Goal: Task Accomplishment & Management: Use online tool/utility

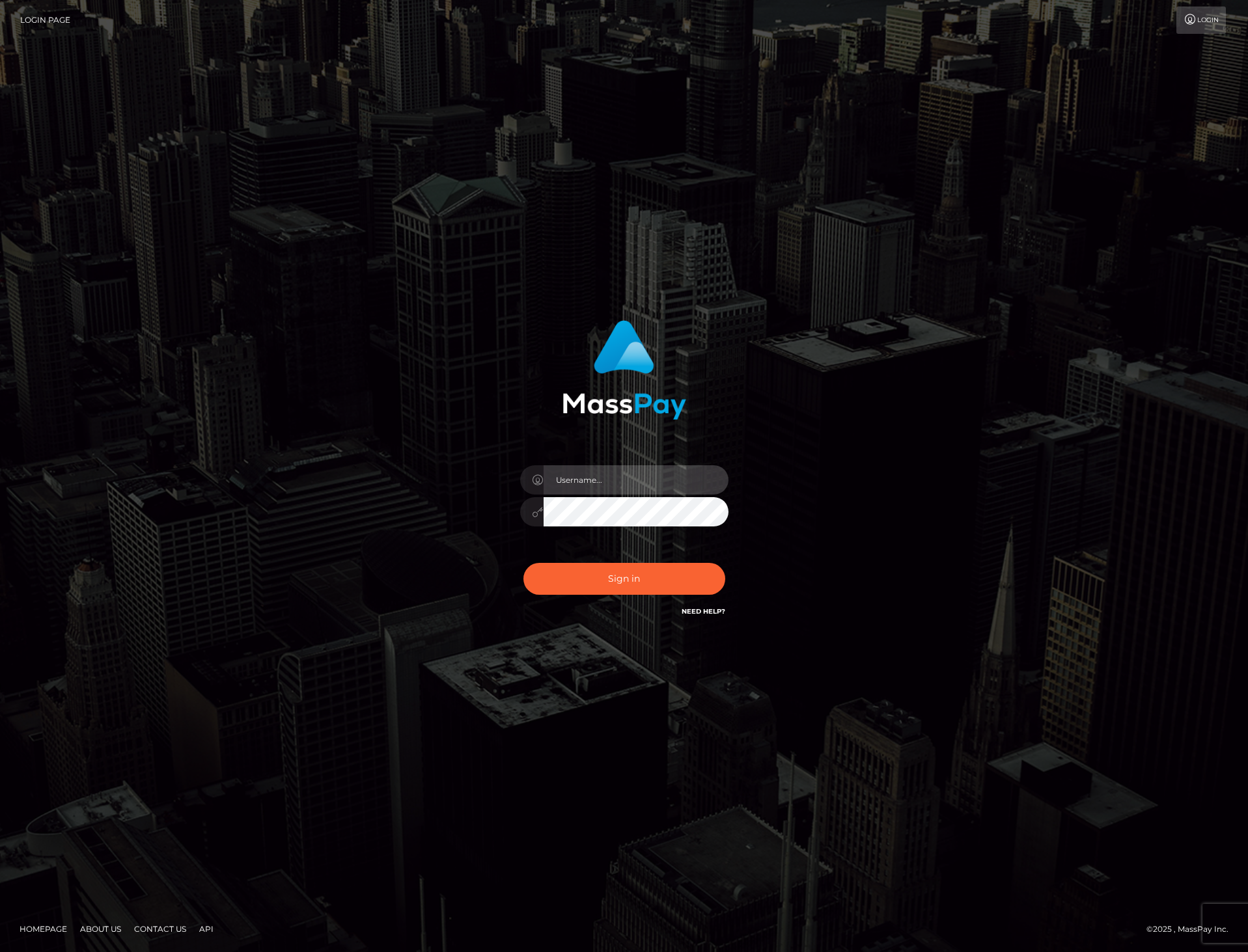
type input "dat.rush"
click at [622, 486] on input "dat.rush" at bounding box center [636, 480] width 185 height 29
click at [570, 606] on div "Sign in Need Help?" at bounding box center [624, 584] width 228 height 58
click at [572, 585] on button "Sign in" at bounding box center [624, 579] width 202 height 32
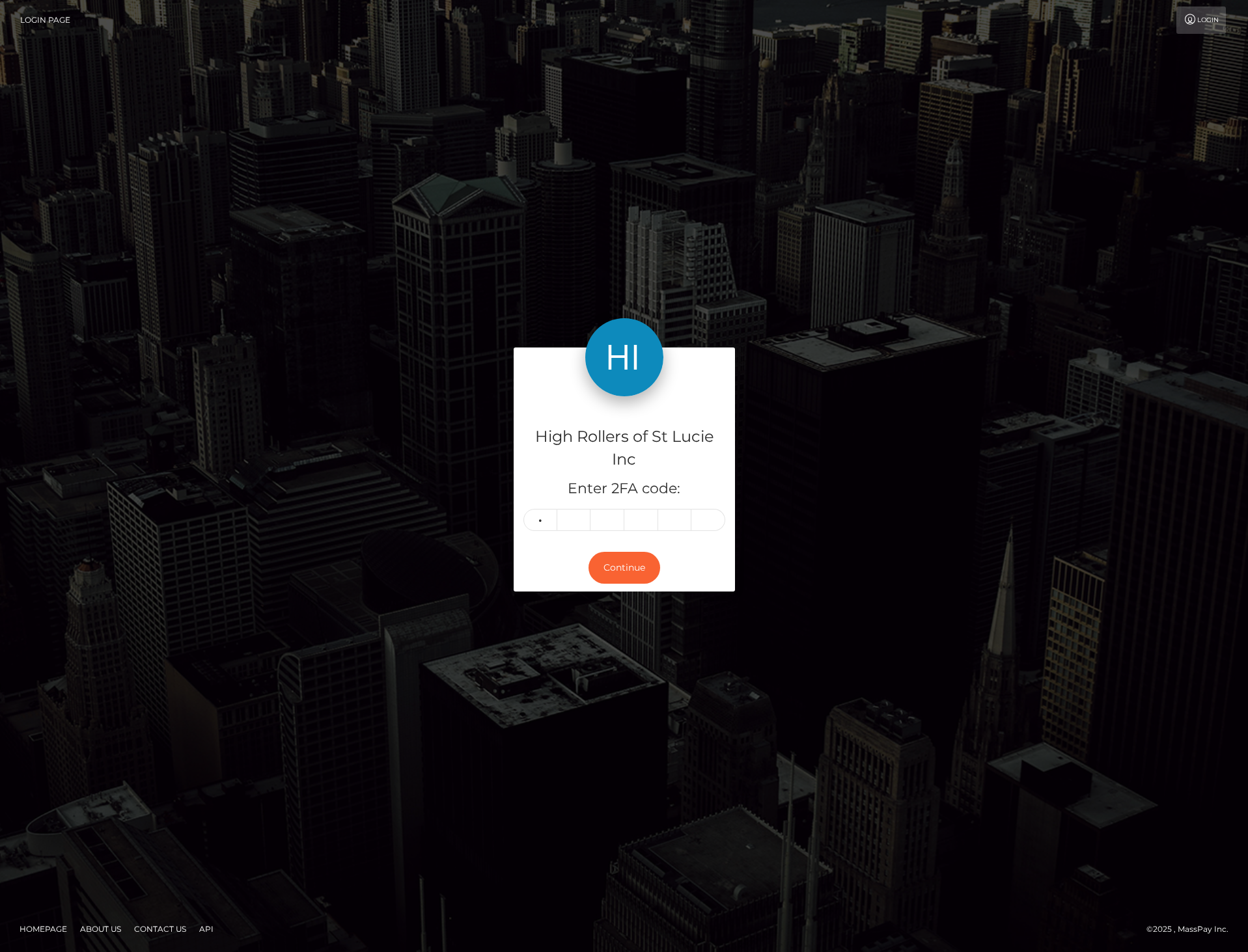
type input "9"
type input "3"
type input "2"
type input "5"
type input "6"
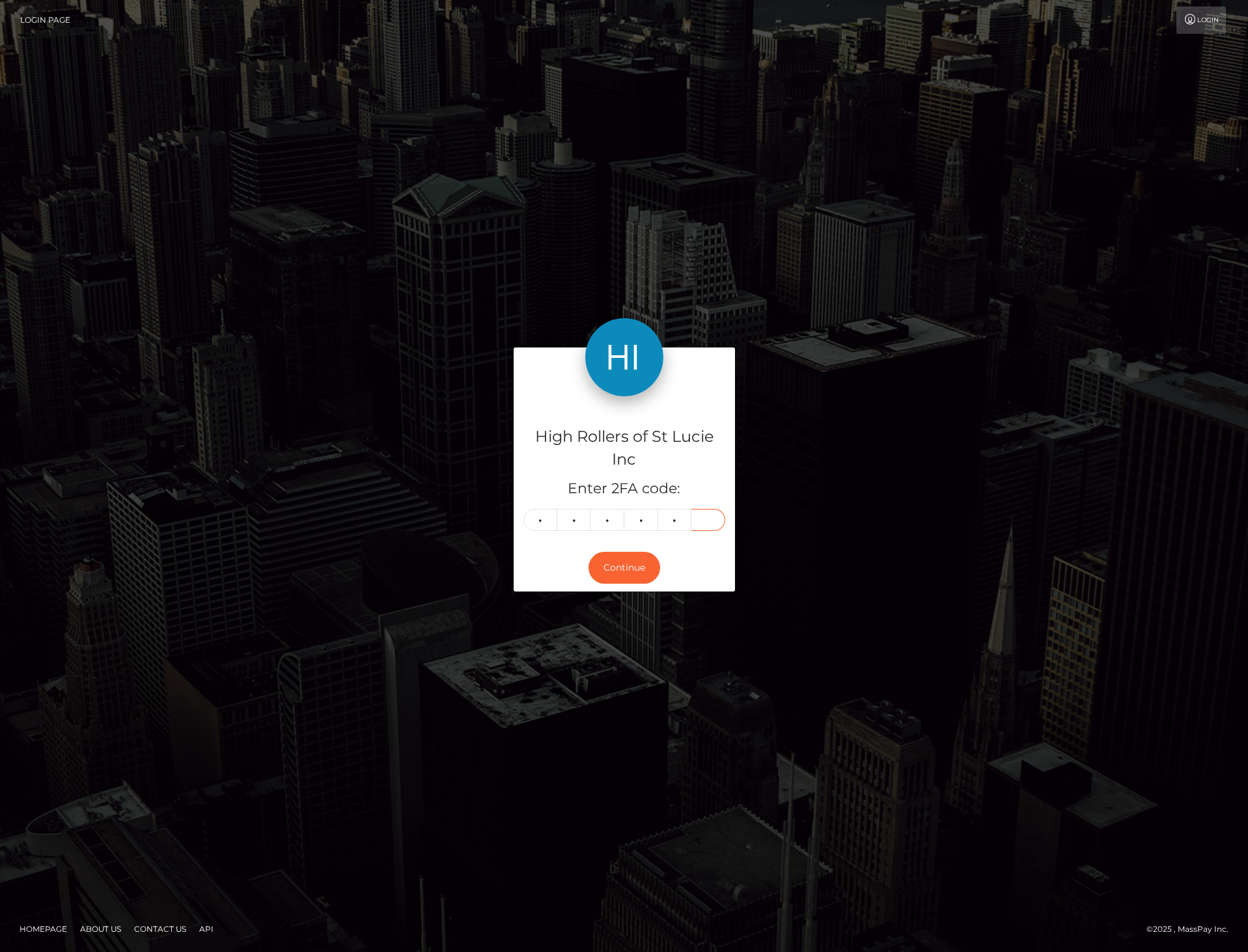
type input "9"
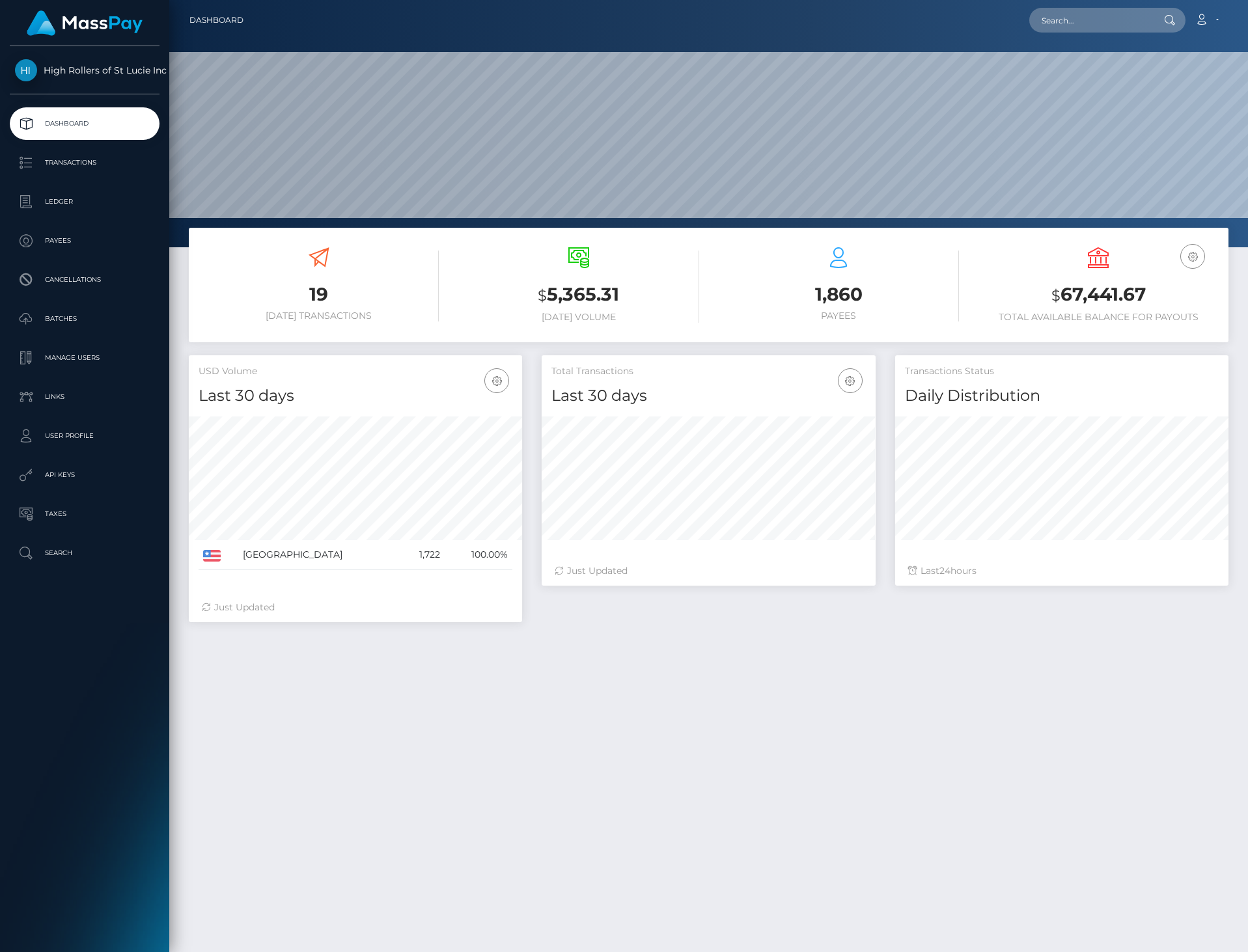
scroll to position [231, 334]
click at [91, 306] on link "Batches" at bounding box center [84, 319] width 149 height 33
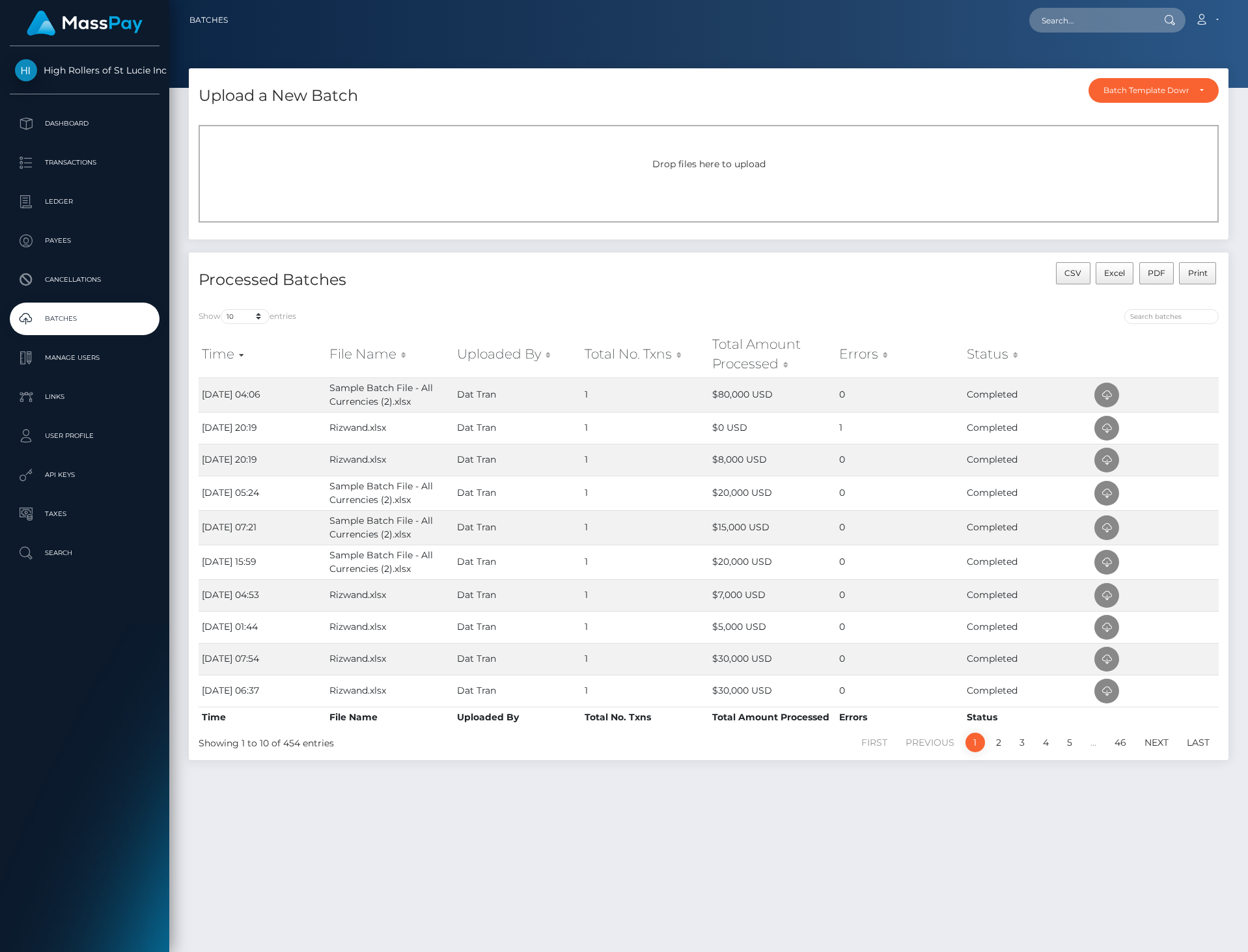
click at [652, 198] on div "Drop files here to upload" at bounding box center [709, 174] width 1020 height 98
click at [459, 914] on div "Upload a New Batch Batch Template Download AED payout ARS payout AUD payout BRL…" at bounding box center [708, 504] width 1079 height 872
click at [483, 185] on div "Drop files here to upload" at bounding box center [709, 174] width 1020 height 98
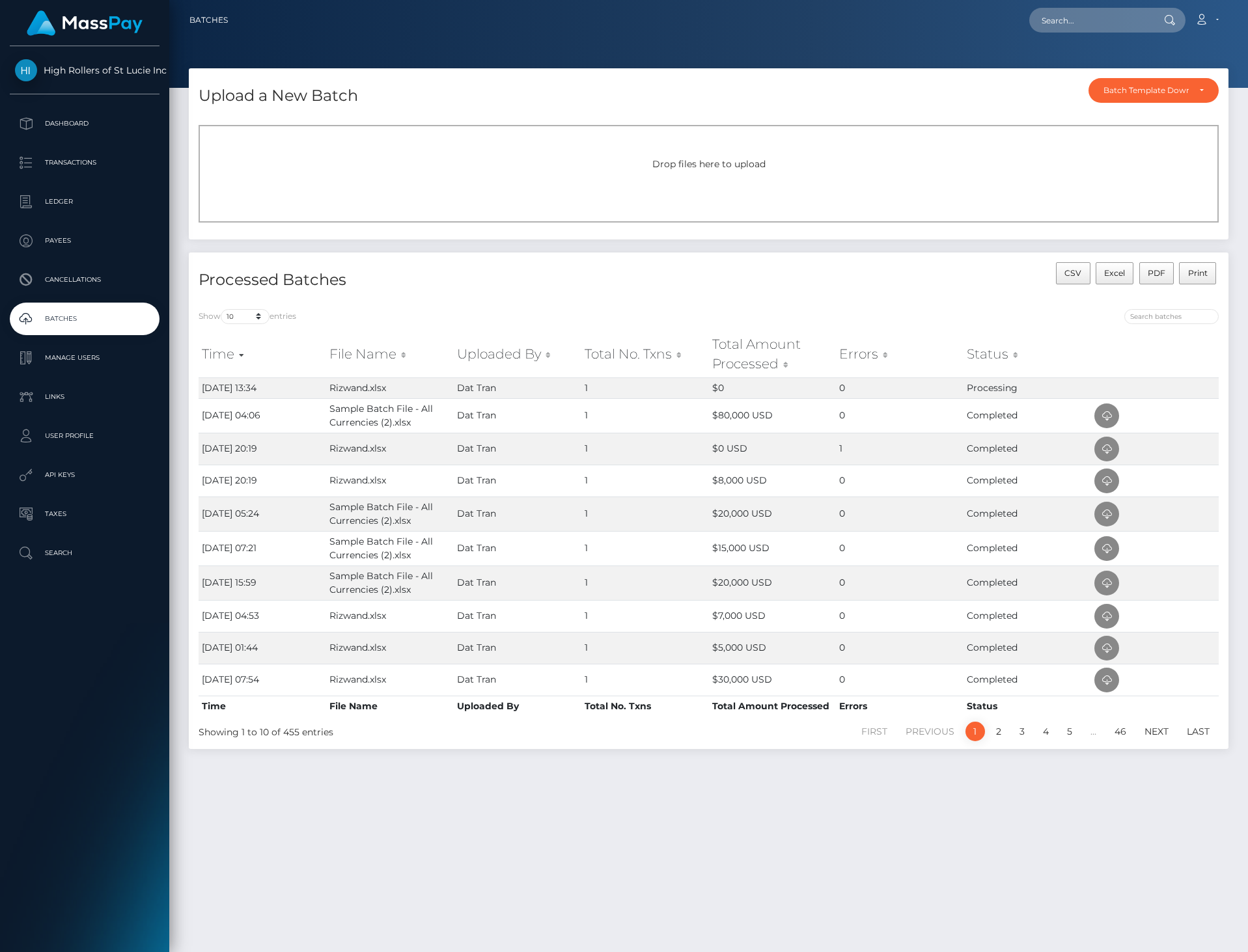
click at [742, 266] on div "CSV Excel PDF Print" at bounding box center [969, 280] width 520 height 37
